Goal: Information Seeking & Learning: Learn about a topic

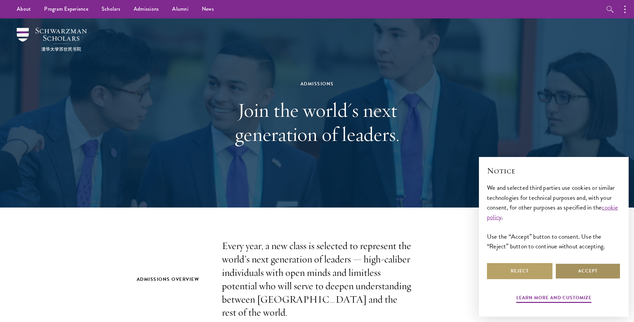
click at [573, 271] on button "Accept" at bounding box center [588, 271] width 66 height 16
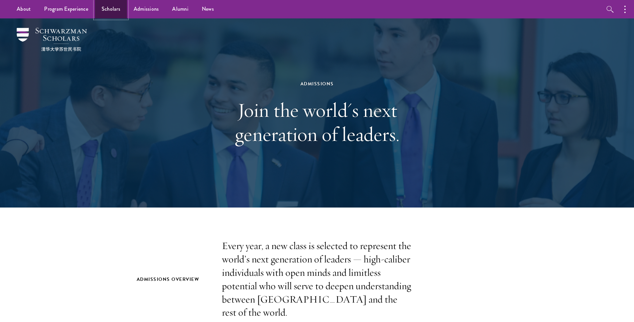
click at [114, 8] on link "Scholars" at bounding box center [111, 9] width 32 height 18
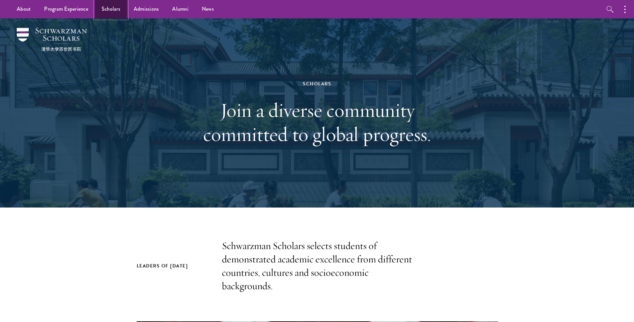
click at [115, 8] on link "Scholars" at bounding box center [111, 9] width 32 height 18
click at [108, 8] on link "Scholars" at bounding box center [111, 9] width 32 height 18
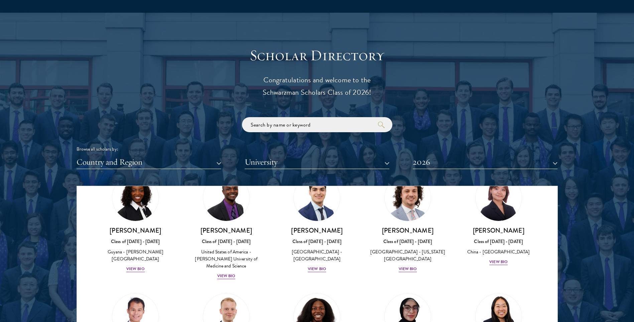
scroll to position [1137, 0]
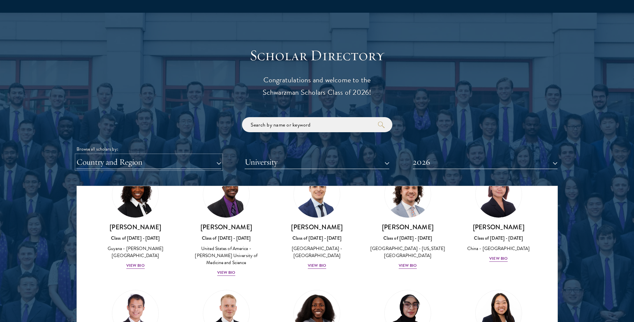
click at [93, 159] on button "Country and Region" at bounding box center [149, 162] width 145 height 14
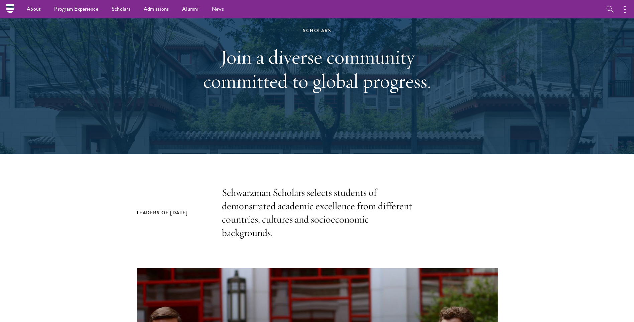
scroll to position [0, 0]
